Goal: Task Accomplishment & Management: Complete application form

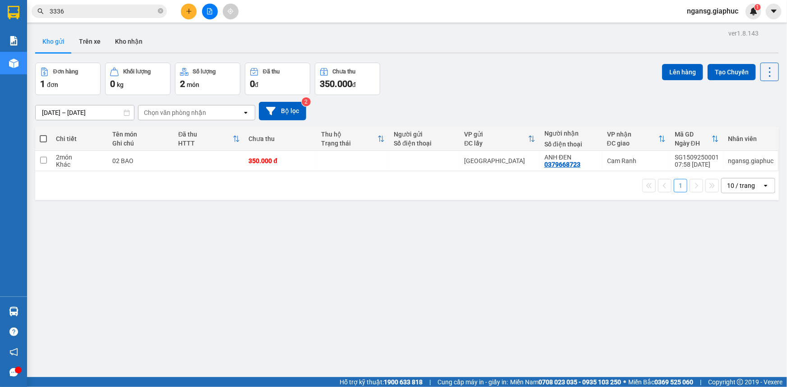
click at [184, 12] on button at bounding box center [189, 12] width 16 height 16
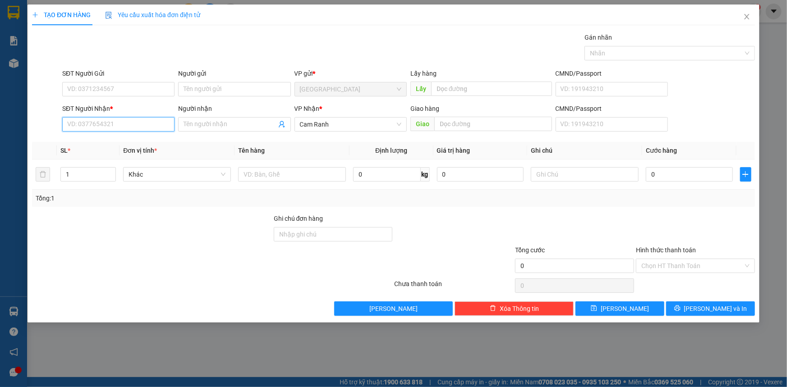
click at [109, 129] on input "SĐT Người Nhận *" at bounding box center [118, 124] width 112 height 14
type input "2"
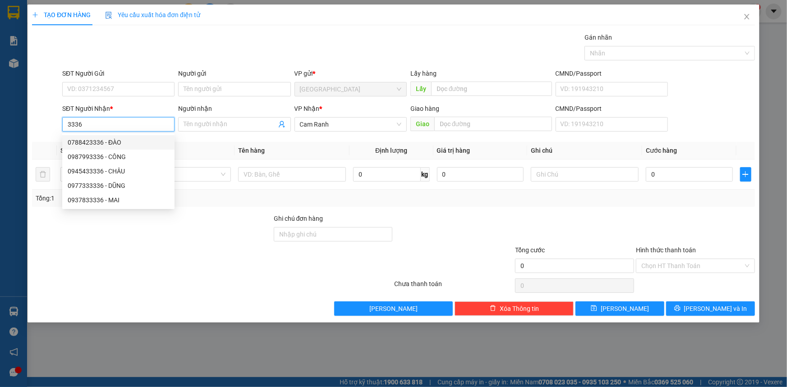
click at [114, 143] on div "0788423336 - ĐÀO" at bounding box center [118, 143] width 101 height 10
type input "0788423336"
type input "ĐÀO"
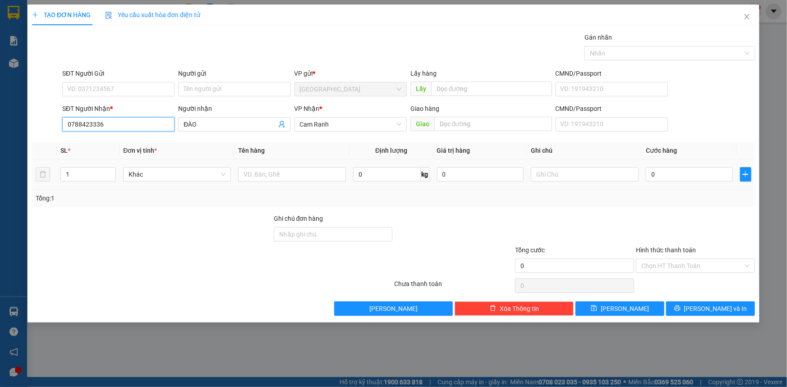
type input "0788423336"
click at [93, 165] on div "1" at bounding box center [87, 174] width 55 height 18
click at [99, 169] on input "1" at bounding box center [88, 175] width 55 height 14
type input "33"
click at [249, 171] on input "text" at bounding box center [292, 174] width 108 height 14
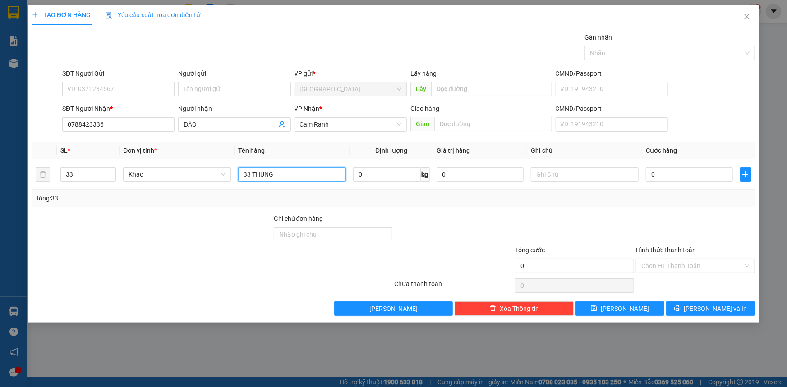
type input "33 THÙNG"
drag, startPoint x: 423, startPoint y: 211, endPoint x: 550, endPoint y: 244, distance: 131.1
click at [423, 211] on div "Transit Pickup Surcharge Ids Transit Deliver Surcharge Ids Transit Deliver Surc…" at bounding box center [393, 174] width 723 height 284
click at [733, 312] on button "[PERSON_NAME] và In" at bounding box center [710, 309] width 89 height 14
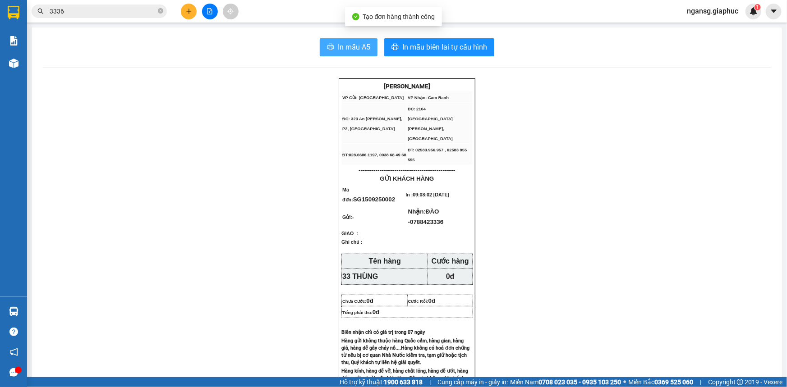
click at [332, 52] on button "In mẫu A5" at bounding box center [349, 47] width 58 height 18
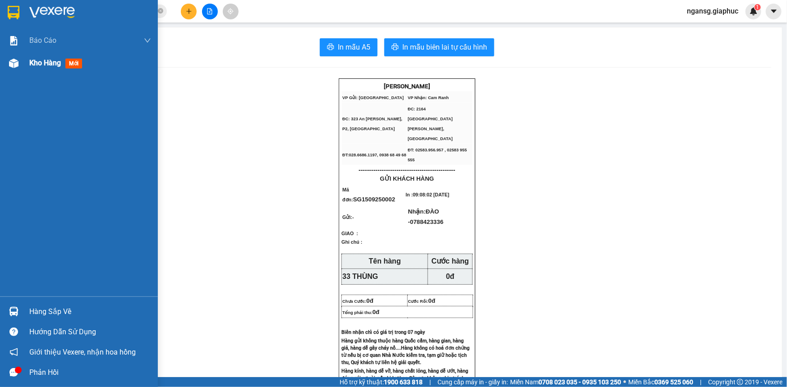
click at [47, 63] on span "Kho hàng" at bounding box center [45, 63] width 32 height 9
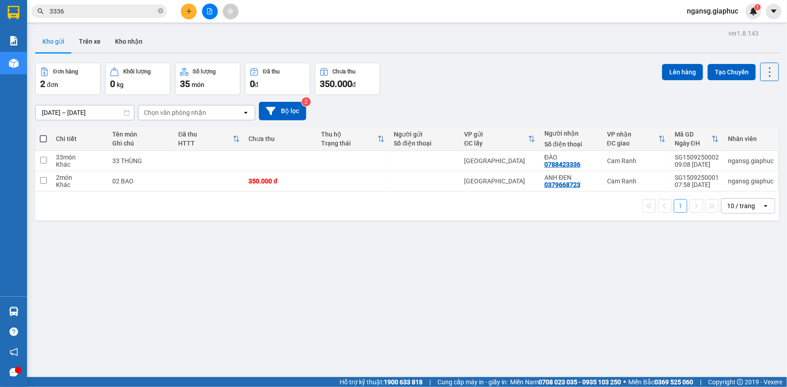
click at [583, 87] on div "Đơn hàng 2 đơn Khối lượng 0 kg Số lượng 35 món Đã thu 0 đ Chưa thu 350.000 đ Lê…" at bounding box center [407, 79] width 744 height 32
click at [704, 160] on icon at bounding box center [707, 161] width 6 height 6
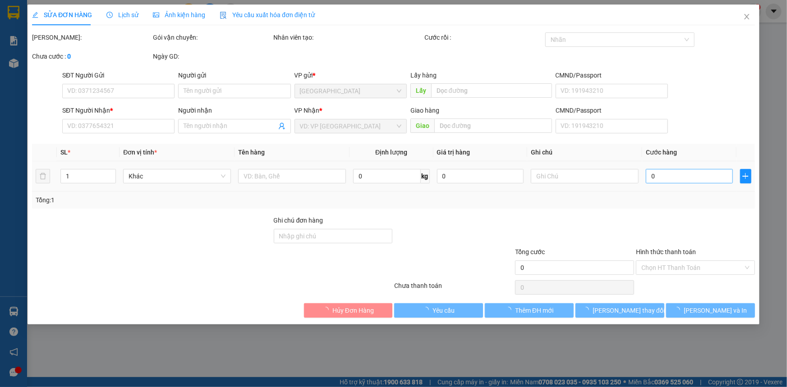
type input "0788423336"
type input "ĐÀO"
click at [695, 176] on input "0" at bounding box center [689, 176] width 87 height 14
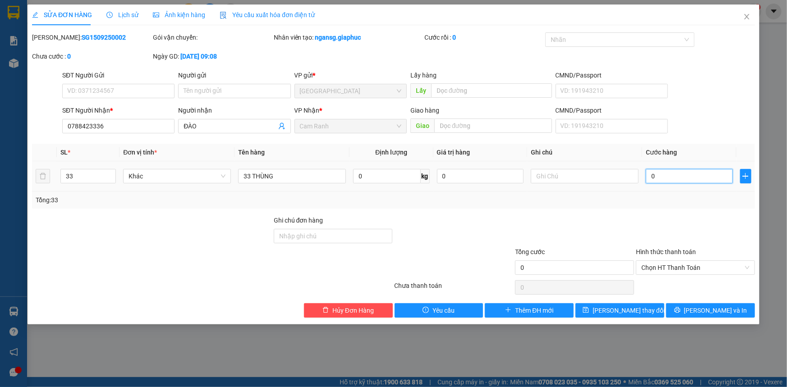
type input "9"
type input "99"
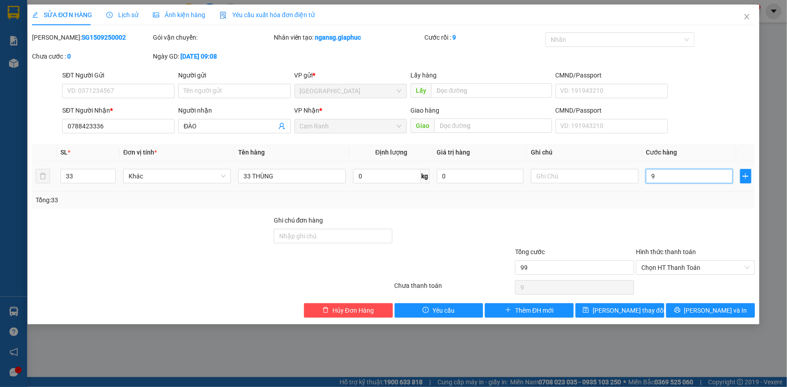
type input "99"
type input "990"
type input "990.000"
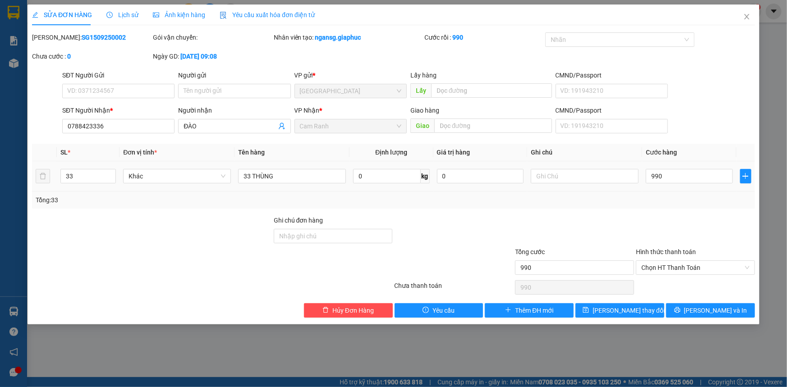
type input "990.000"
click at [636, 248] on label "Hình thức thanh toán" at bounding box center [666, 251] width 60 height 7
click at [641, 261] on input "Hình thức thanh toán" at bounding box center [692, 268] width 102 height 14
click at [571, 221] on div at bounding box center [574, 232] width 121 height 32
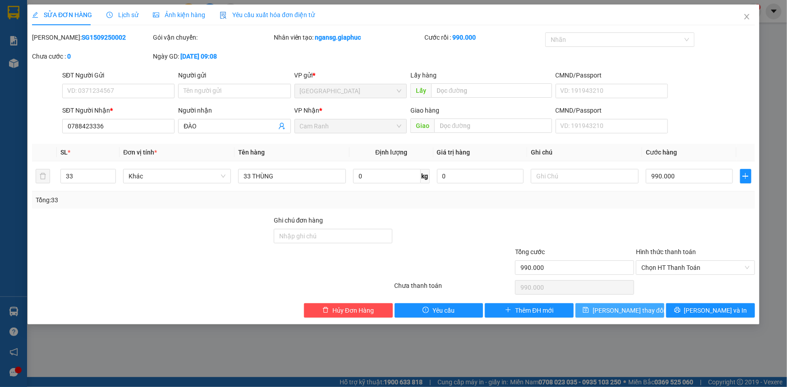
click at [613, 309] on span "[PERSON_NAME] thay đổi" at bounding box center [628, 311] width 72 height 10
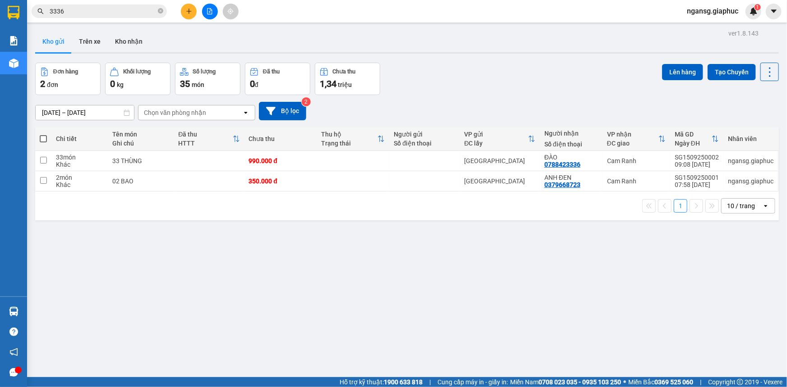
click at [472, 53] on div at bounding box center [407, 52] width 744 height 1
click at [753, 206] on div "10 / trang" at bounding box center [741, 206] width 41 height 14
click at [730, 303] on span "100 / trang" at bounding box center [738, 306] width 32 height 9
click at [459, 82] on div "Đơn hàng 2 đơn Khối lượng 0 kg Số lượng 35 món Đã thu 0 đ Chưa thu 1,34 [PERSON…" at bounding box center [407, 79] width 744 height 32
click at [582, 75] on div "Đơn hàng 2 đơn Khối lượng 0 kg Số lượng 35 món Đã thu 0 đ Chưa thu 1,34 [PERSON…" at bounding box center [407, 79] width 744 height 32
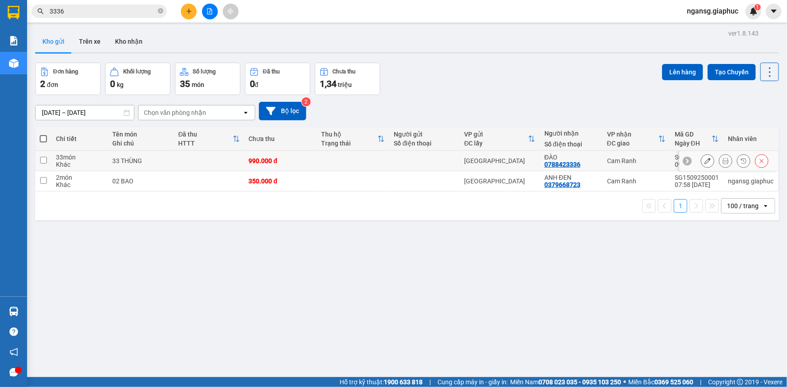
click at [760, 160] on icon at bounding box center [762, 161] width 4 height 4
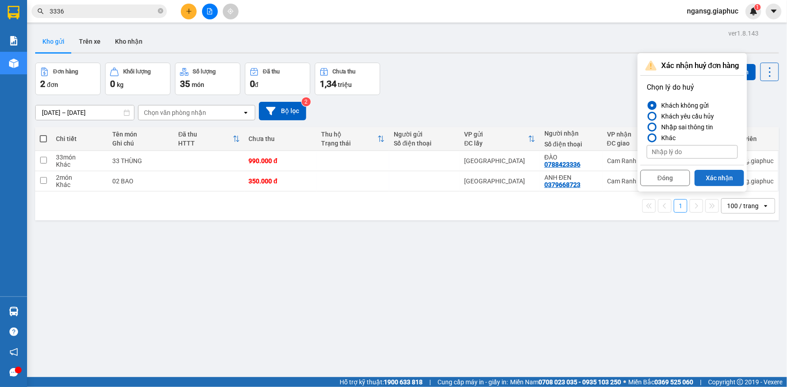
click at [710, 176] on button "Xác nhận" at bounding box center [719, 178] width 50 height 16
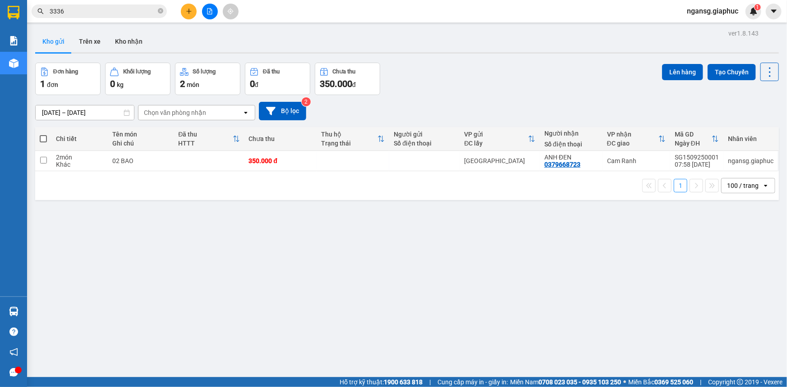
click at [188, 7] on button at bounding box center [189, 12] width 16 height 16
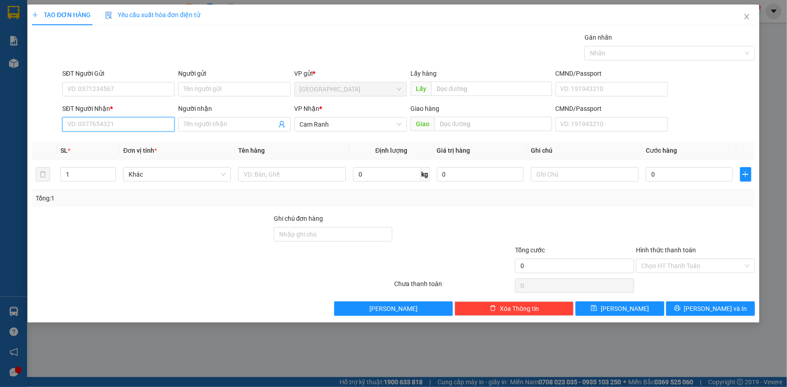
click at [95, 126] on input "SĐT Người Nhận *" at bounding box center [118, 124] width 112 height 14
type input "0335417288"
click at [110, 141] on div "0335417288 - A HÙNG" at bounding box center [118, 143] width 101 height 10
type input "A HÙNG"
type input "0335417288"
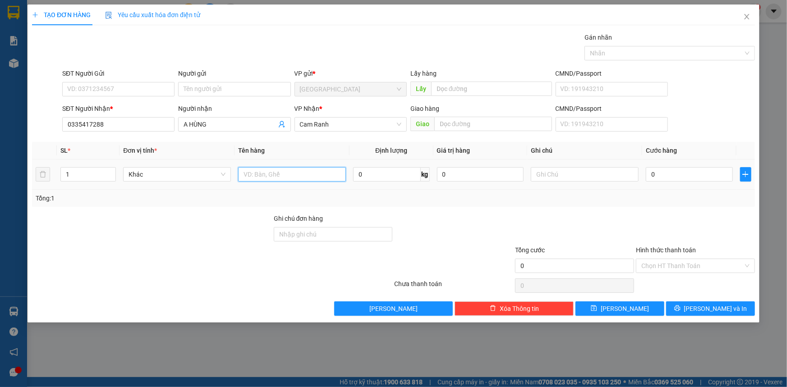
click at [253, 178] on input "text" at bounding box center [292, 174] width 108 height 14
type input "01 GIỎ MÀU VÀNG"
drag, startPoint x: 505, startPoint y: 228, endPoint x: 640, endPoint y: 302, distance: 153.9
click at [509, 230] on div at bounding box center [453, 230] width 121 height 32
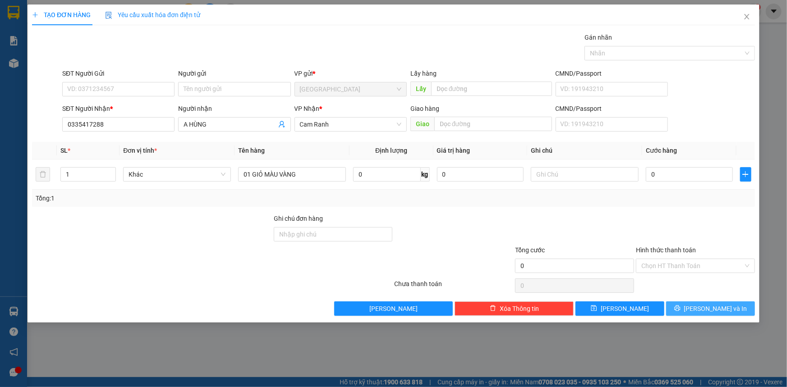
click at [715, 312] on span "[PERSON_NAME] và In" at bounding box center [715, 309] width 63 height 10
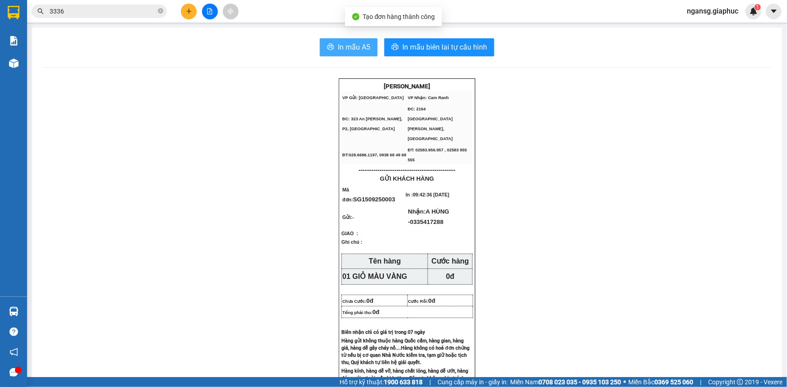
click at [340, 44] on span "In mẫu A5" at bounding box center [354, 46] width 32 height 11
click at [367, 49] on span "In mẫu A5" at bounding box center [354, 46] width 32 height 11
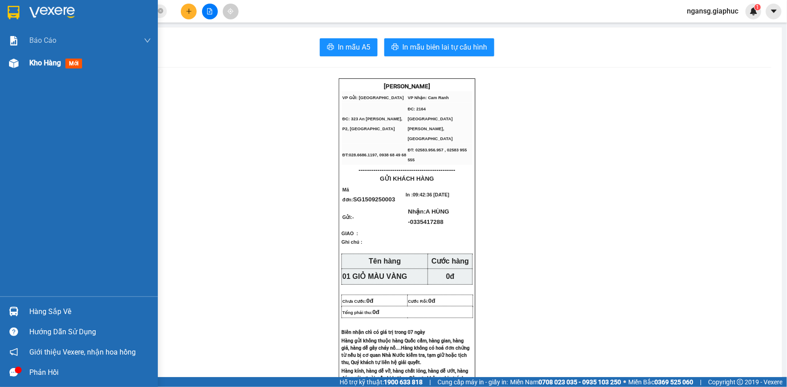
click at [30, 64] on span "Kho hàng" at bounding box center [45, 63] width 32 height 9
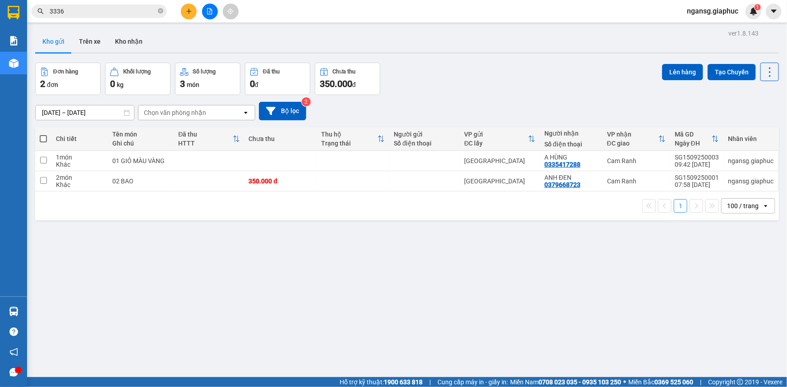
click at [613, 78] on div "Đơn hàng 2 đơn Khối lượng 0 kg Số lượng 3 món Đã thu 0 đ Chưa thu 350.000 đ Lên…" at bounding box center [407, 79] width 744 height 32
click at [702, 165] on button at bounding box center [707, 161] width 13 height 16
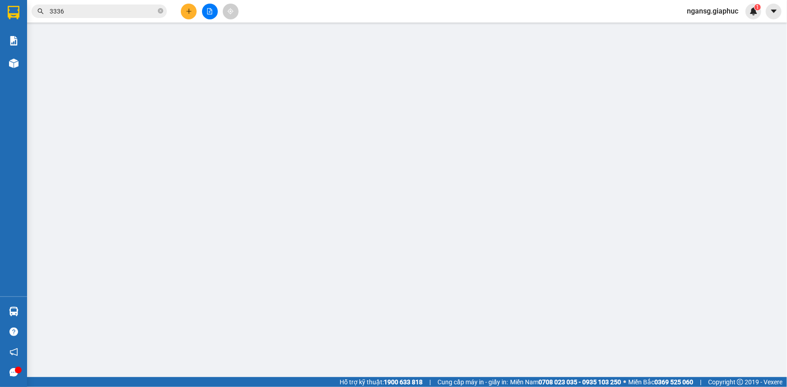
type input "0335417288"
type input "A HÙNG"
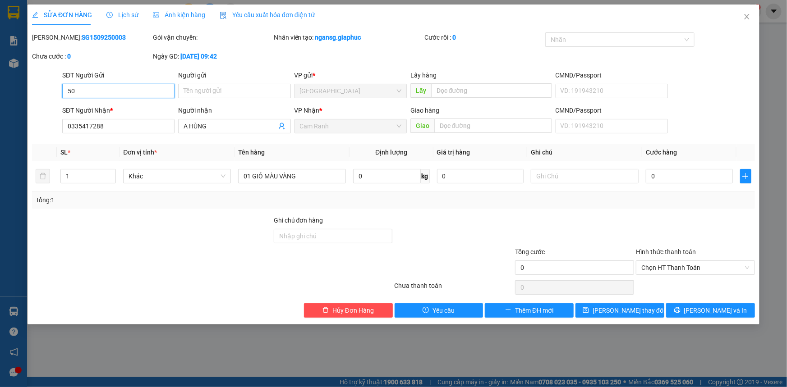
type input "502"
click at [108, 92] on input "502" at bounding box center [118, 91] width 112 height 14
click at [666, 177] on input "0" at bounding box center [689, 176] width 87 height 14
type input "5"
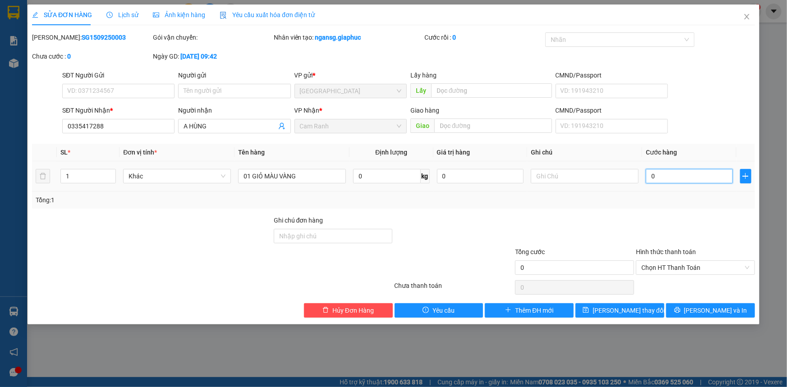
type input "5"
type input "50"
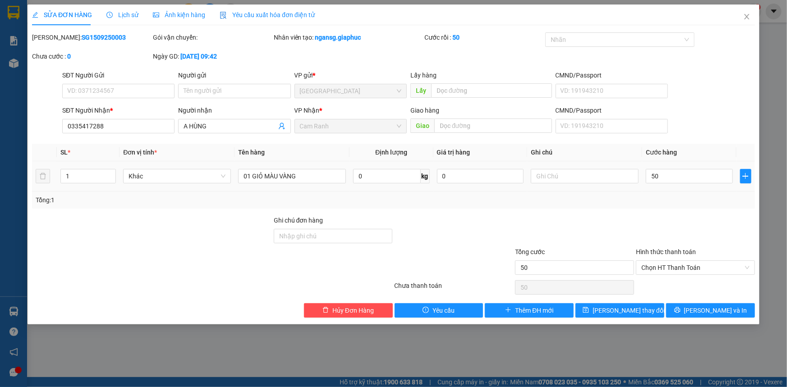
type input "50.000"
click at [664, 220] on div at bounding box center [695, 232] width 121 height 32
click at [680, 307] on icon "printer" at bounding box center [677, 310] width 6 height 6
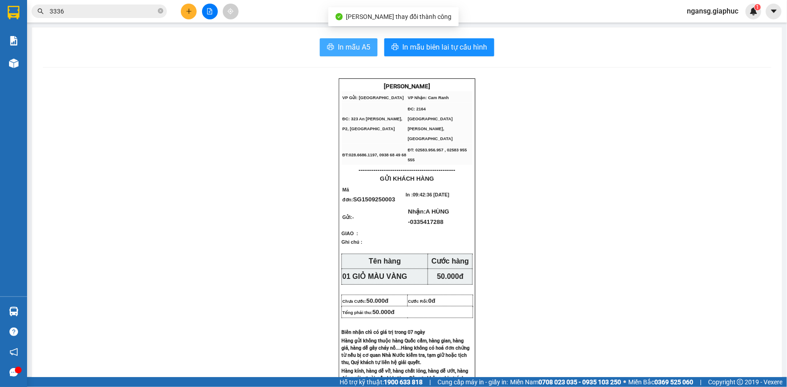
click at [362, 41] on span "In mẫu A5" at bounding box center [354, 46] width 32 height 11
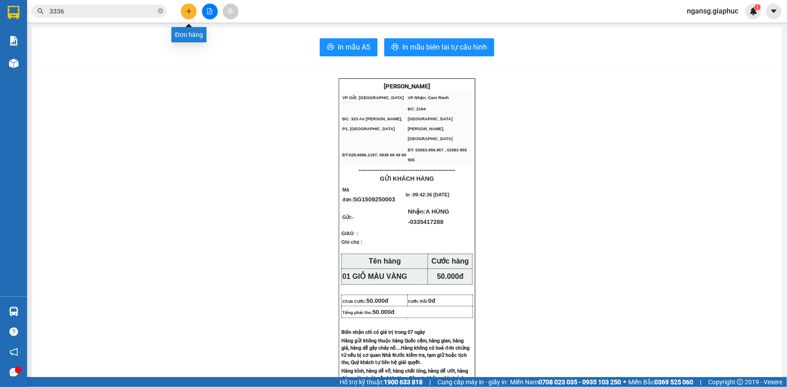
click at [192, 15] on button at bounding box center [189, 12] width 16 height 16
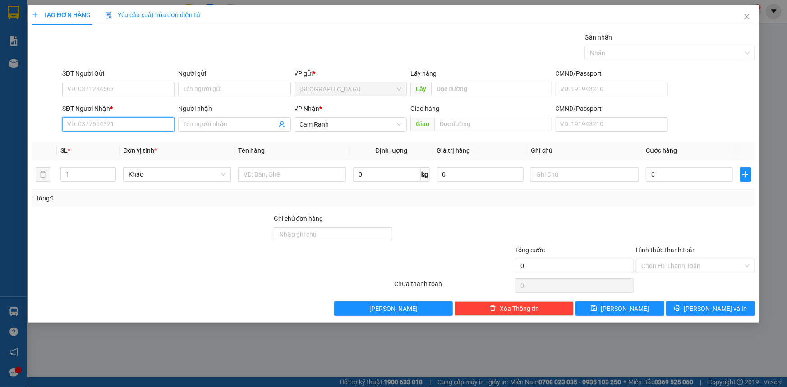
click at [78, 130] on input "SĐT Người Nhận *" at bounding box center [118, 124] width 112 height 14
click at [144, 125] on input "SĐT Người Nhận *" at bounding box center [118, 124] width 112 height 14
drag, startPoint x: 105, startPoint y: 125, endPoint x: 117, endPoint y: 131, distance: 13.3
click at [105, 125] on input "SĐT Người Nhận *" at bounding box center [118, 124] width 112 height 14
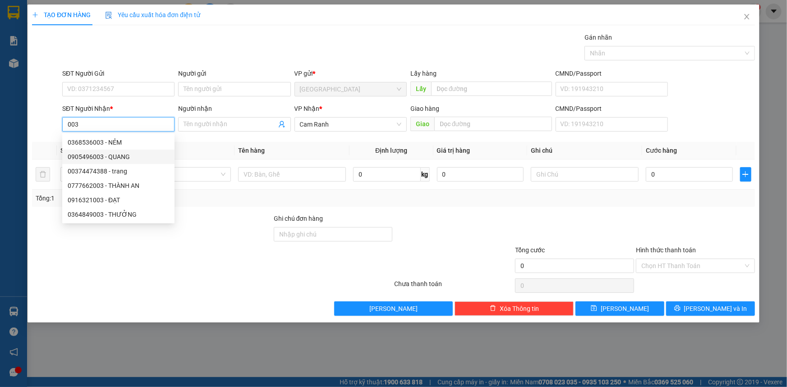
click at [110, 156] on div "0905496003 - QUANG" at bounding box center [118, 157] width 101 height 10
type input "0905496003"
type input "QUANG"
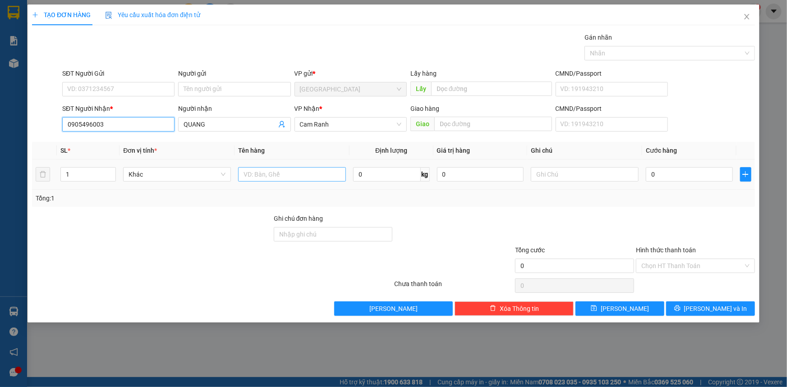
type input "0905496003"
click at [275, 171] on input "text" at bounding box center [292, 174] width 108 height 14
type input "01 THÙNG"
click at [702, 314] on button "[PERSON_NAME] và In" at bounding box center [710, 309] width 89 height 14
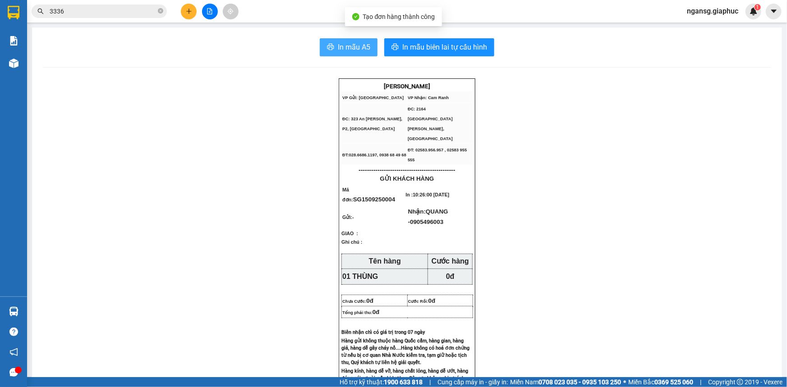
click at [322, 49] on button "In mẫu A5" at bounding box center [349, 47] width 58 height 18
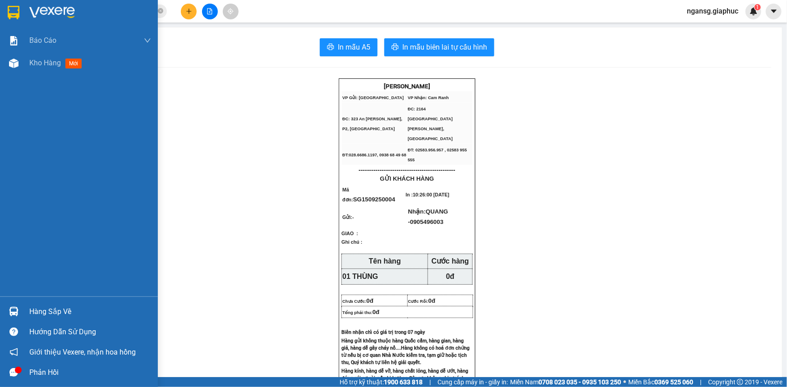
drag, startPoint x: 13, startPoint y: 76, endPoint x: 30, endPoint y: 63, distance: 21.2
click at [14, 75] on div "Báo cáo Mẫu 1: Báo cáo dòng tiền theo nhân viên Mẫu 2: Thống kê đơn hàng theo n…" at bounding box center [79, 162] width 158 height 267
click at [30, 63] on span "Kho hàng" at bounding box center [45, 63] width 32 height 9
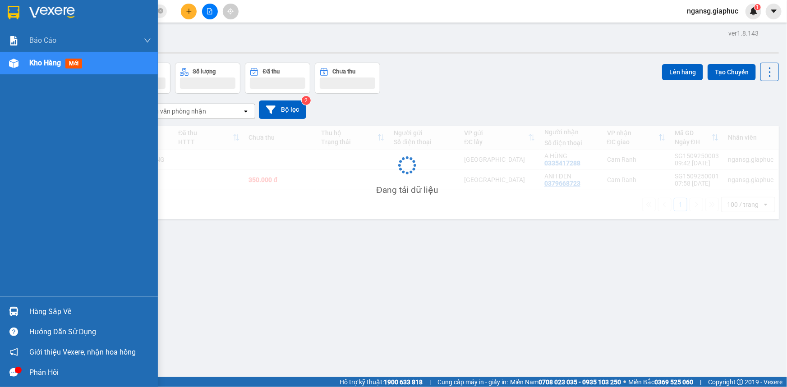
click at [30, 63] on span "Kho hàng" at bounding box center [45, 63] width 32 height 9
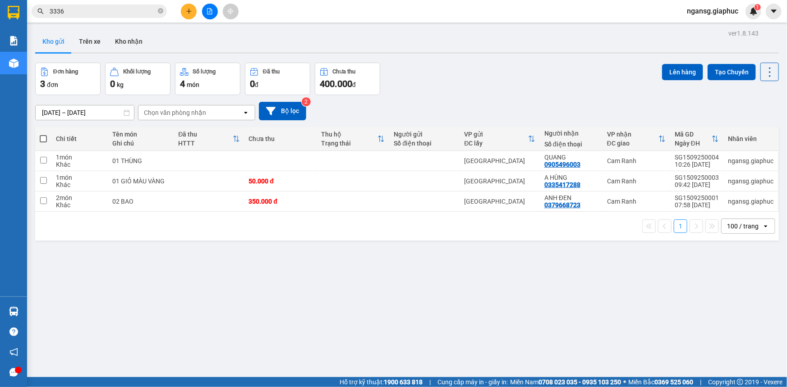
click at [491, 64] on div "Đơn hàng 3 đơn Khối lượng 0 kg Số lượng 4 món Đã thu 0 đ Chưa thu 400.000 đ Lên…" at bounding box center [407, 79] width 744 height 32
click at [186, 12] on icon "plus" at bounding box center [189, 11] width 6 height 6
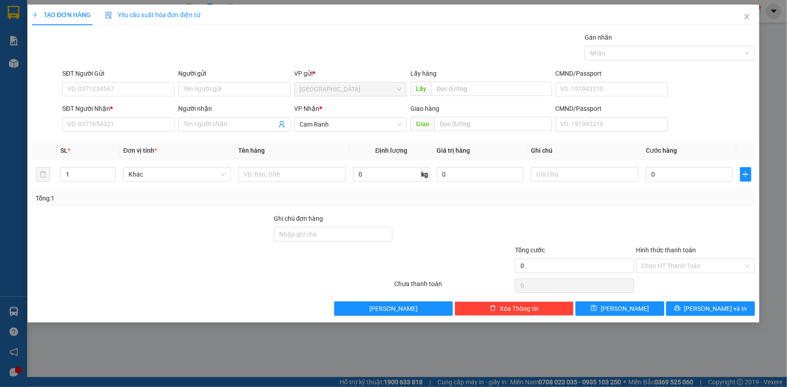
click at [717, 89] on div "SĐT Người Gửi VD: 0371234567 Người gửi Tên người gửi VP gửi * [GEOGRAPHIC_DATA]…" at bounding box center [408, 85] width 696 height 32
click at [152, 122] on input "SĐT Người Nhận *" at bounding box center [118, 124] width 112 height 14
type input "0985656404"
click at [118, 141] on div "0985656404 - [PERSON_NAME]" at bounding box center [118, 143] width 101 height 10
type input "[PERSON_NAME]"
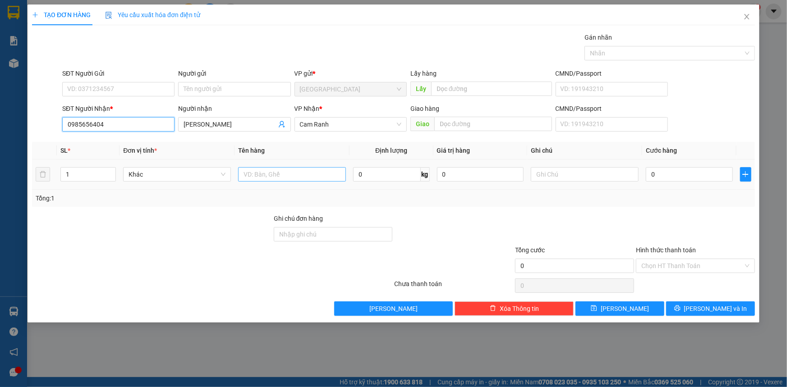
type input "0985656404"
click at [250, 174] on input "text" at bounding box center [292, 174] width 108 height 14
type input "01 THÙNG XỐP"
click at [188, 206] on div "Tổng: 1" at bounding box center [393, 198] width 723 height 17
click at [691, 308] on button "[PERSON_NAME] và In" at bounding box center [710, 309] width 89 height 14
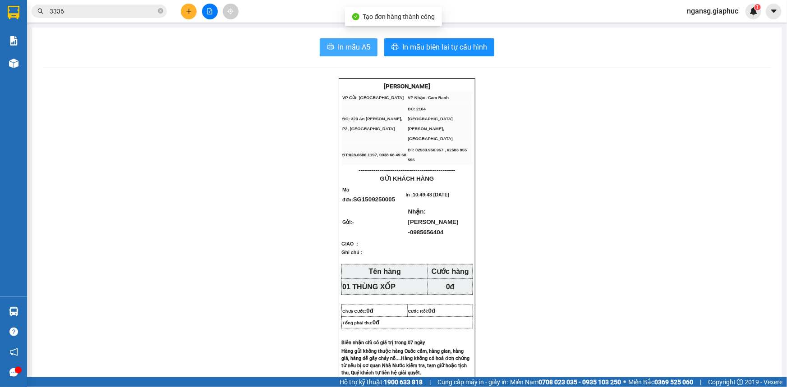
click at [320, 48] on button "In mẫu A5" at bounding box center [349, 47] width 58 height 18
click at [188, 15] on button at bounding box center [189, 12] width 16 height 16
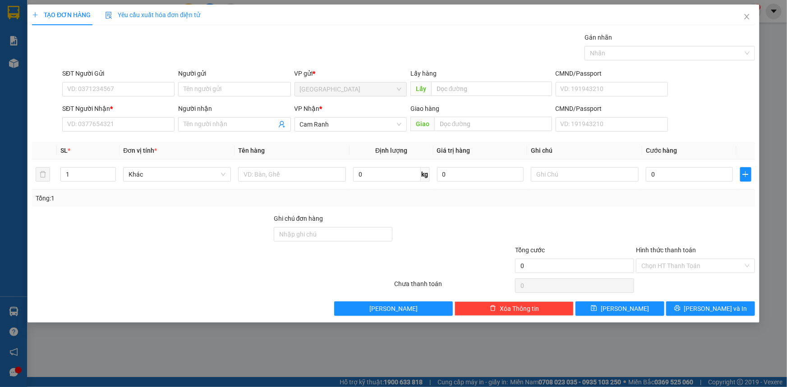
click at [460, 55] on div "Gán nhãn Nhãn" at bounding box center [408, 48] width 696 height 32
click at [85, 119] on input "SĐT Người Nhận *" at bounding box center [118, 124] width 112 height 14
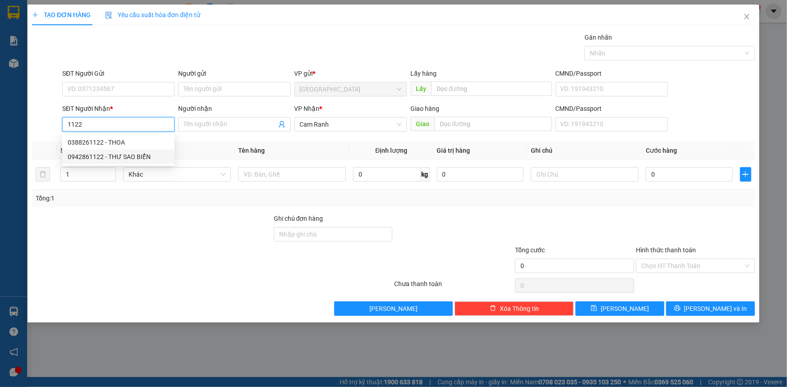
click at [135, 158] on div "0942861122 - THƯ SAO BIỂN" at bounding box center [118, 157] width 101 height 10
type input "0942861122"
type input "THƯ SAO BIỂN"
type input "0942861122"
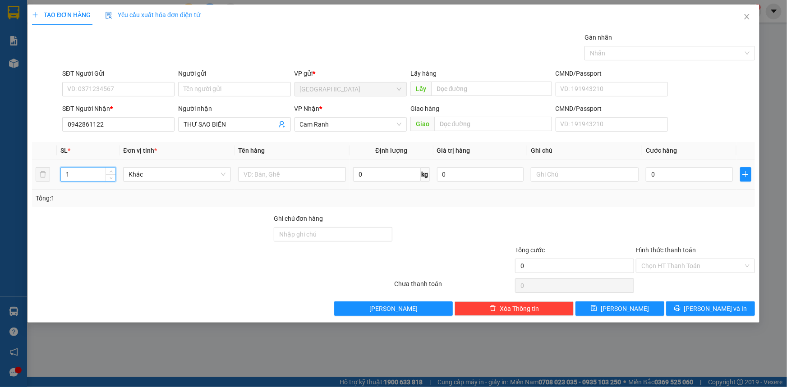
click at [84, 171] on input "1" at bounding box center [88, 175] width 55 height 14
type input "6"
click at [283, 180] on input "text" at bounding box center [292, 174] width 108 height 14
type input "06 THÙNG"
click at [202, 222] on div at bounding box center [152, 230] width 242 height 32
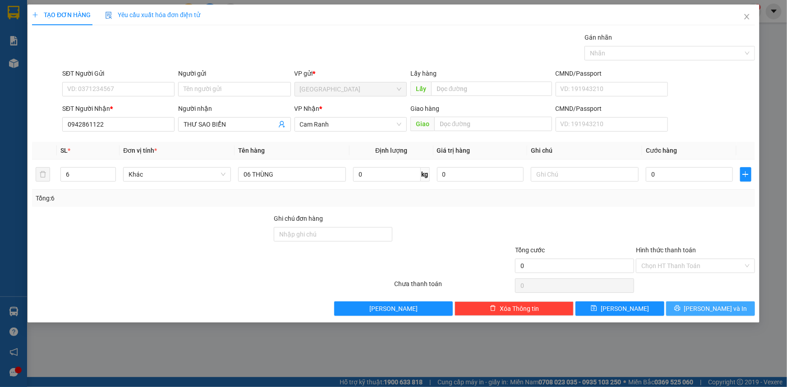
click at [702, 309] on button "[PERSON_NAME] và In" at bounding box center [710, 309] width 89 height 14
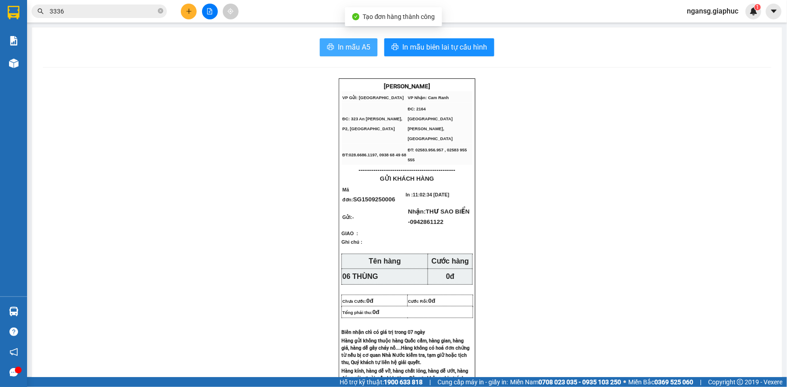
click at [329, 42] on button "In mẫu A5" at bounding box center [349, 47] width 58 height 18
